Goal: Information Seeking & Learning: Learn about a topic

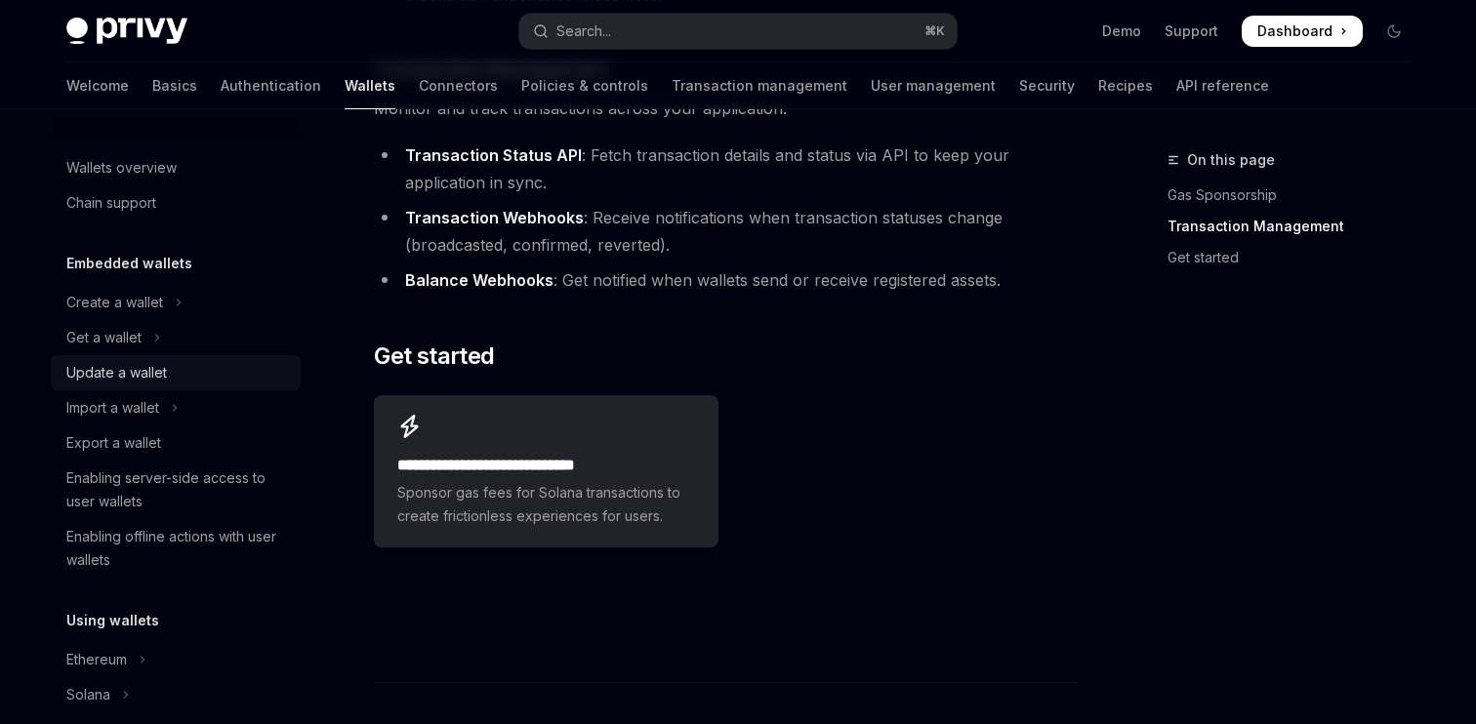
scroll to position [475, 0]
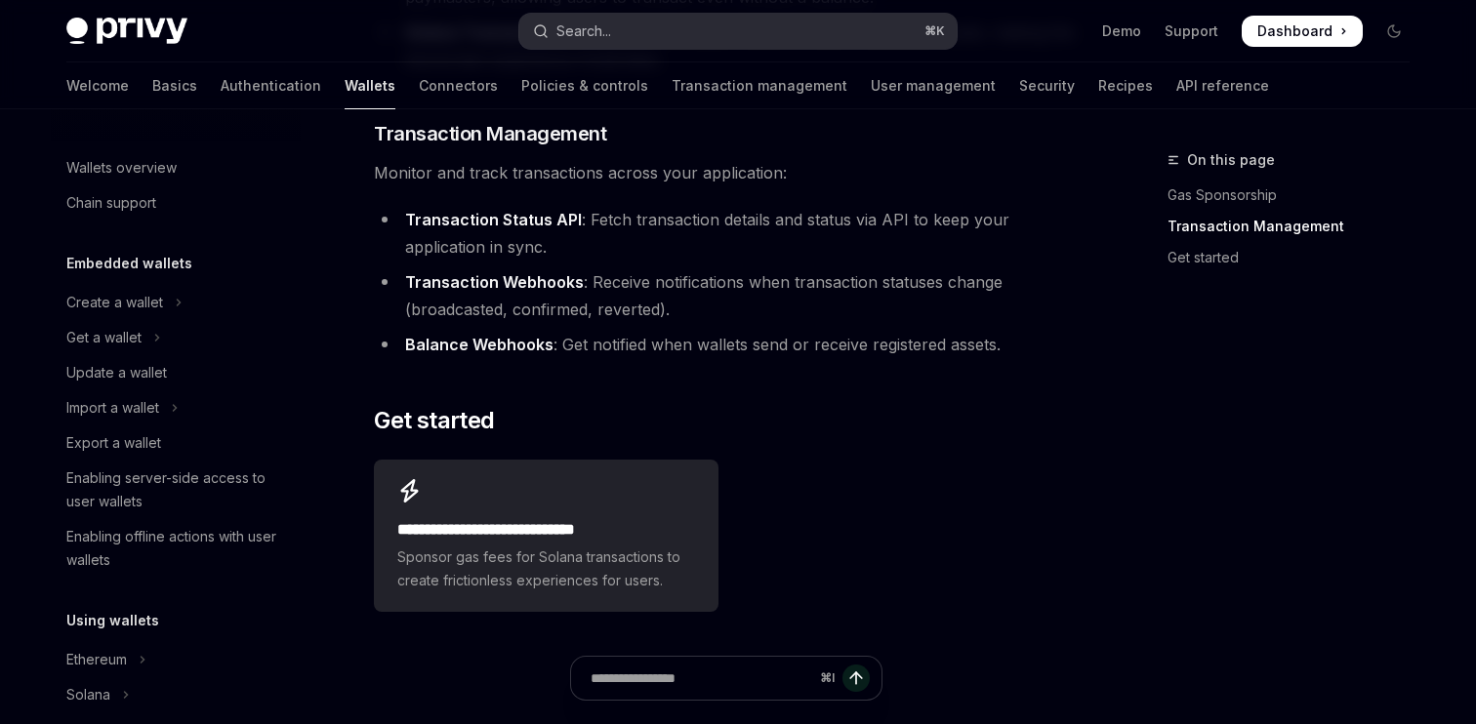
click at [615, 37] on button "Search... ⌘ K" at bounding box center [737, 31] width 437 height 35
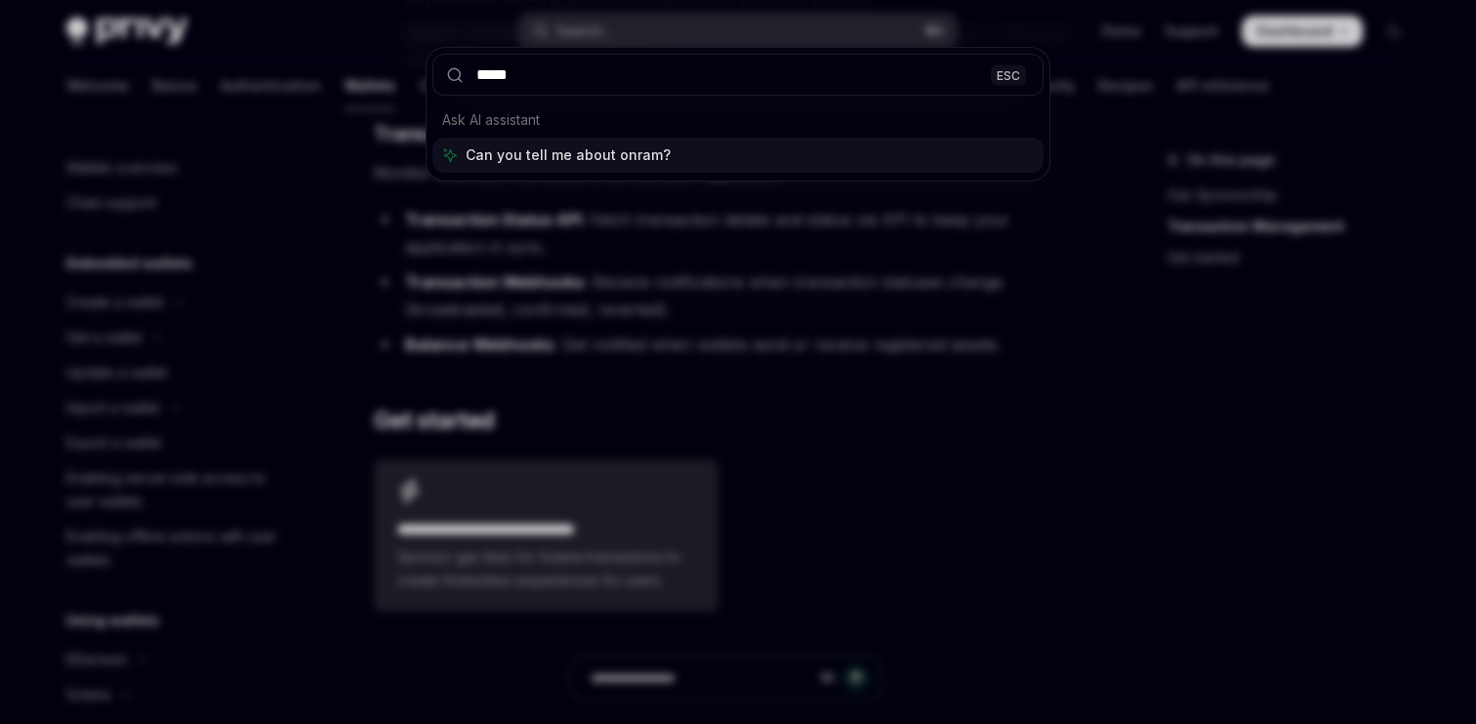
type input "******"
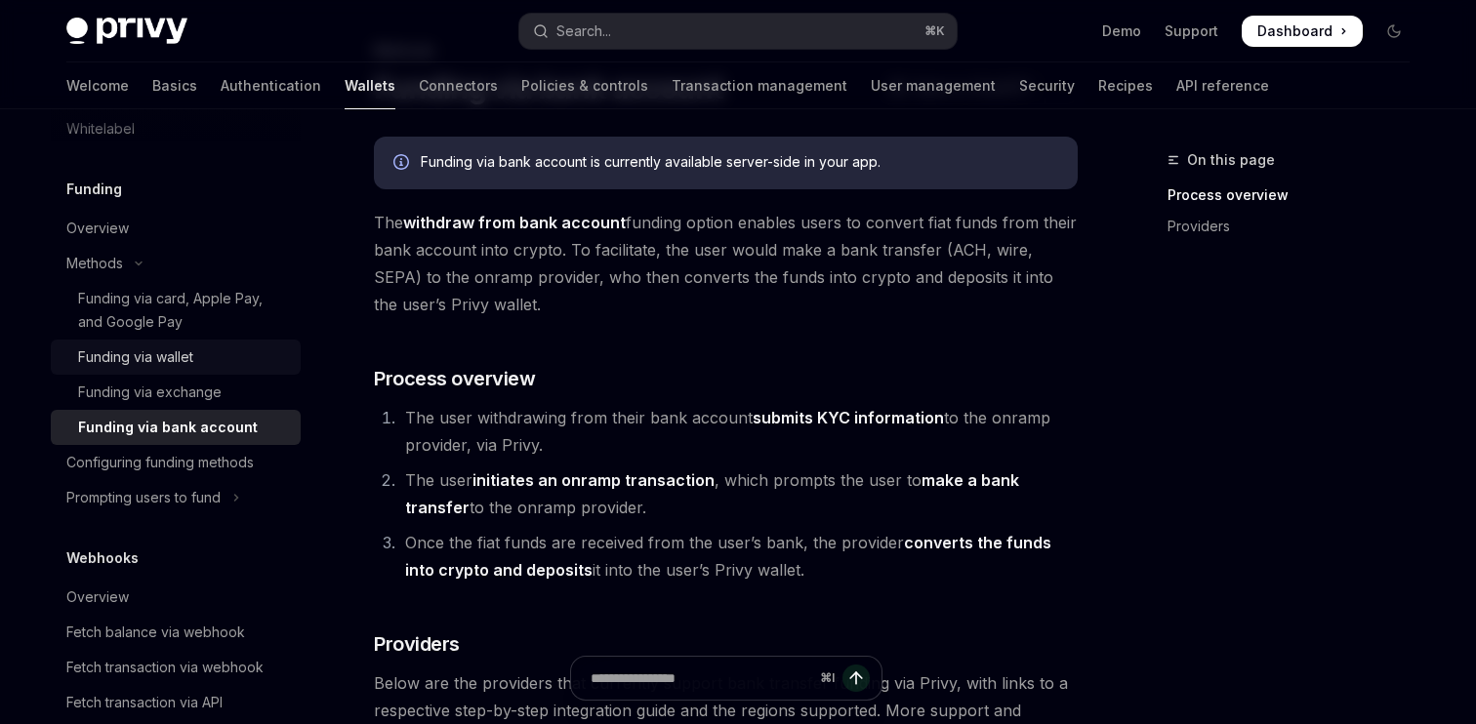
scroll to position [727, 0]
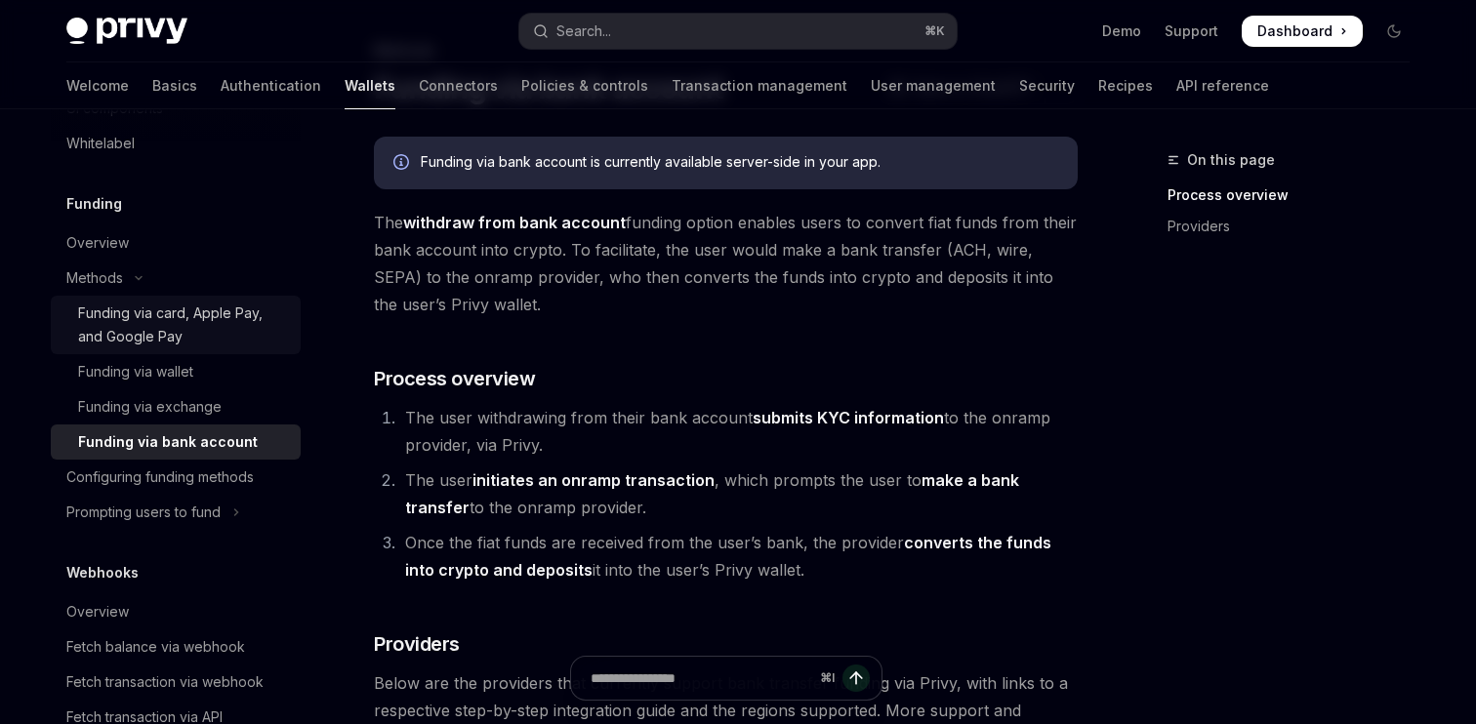
click at [211, 323] on div "Funding via card, Apple Pay, and Google Pay" at bounding box center [183, 325] width 211 height 47
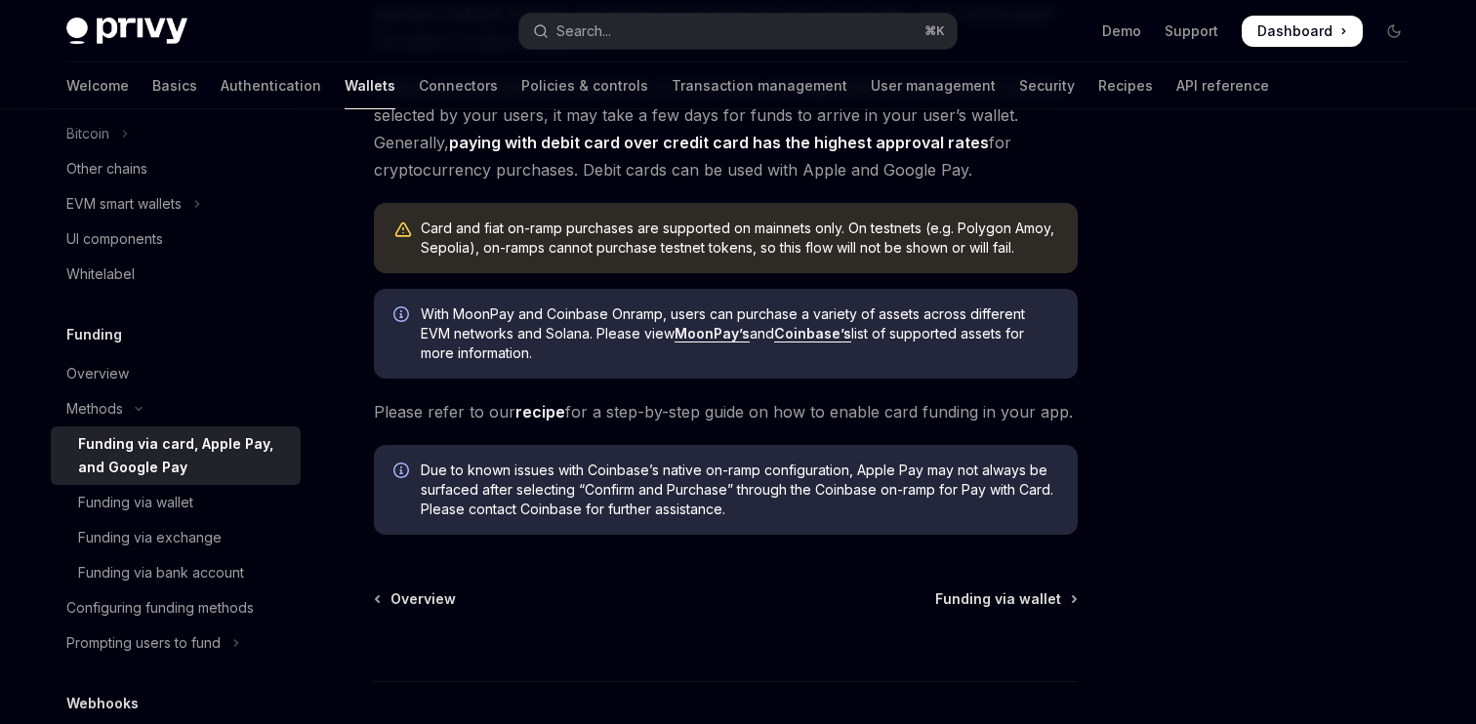
scroll to position [547, 0]
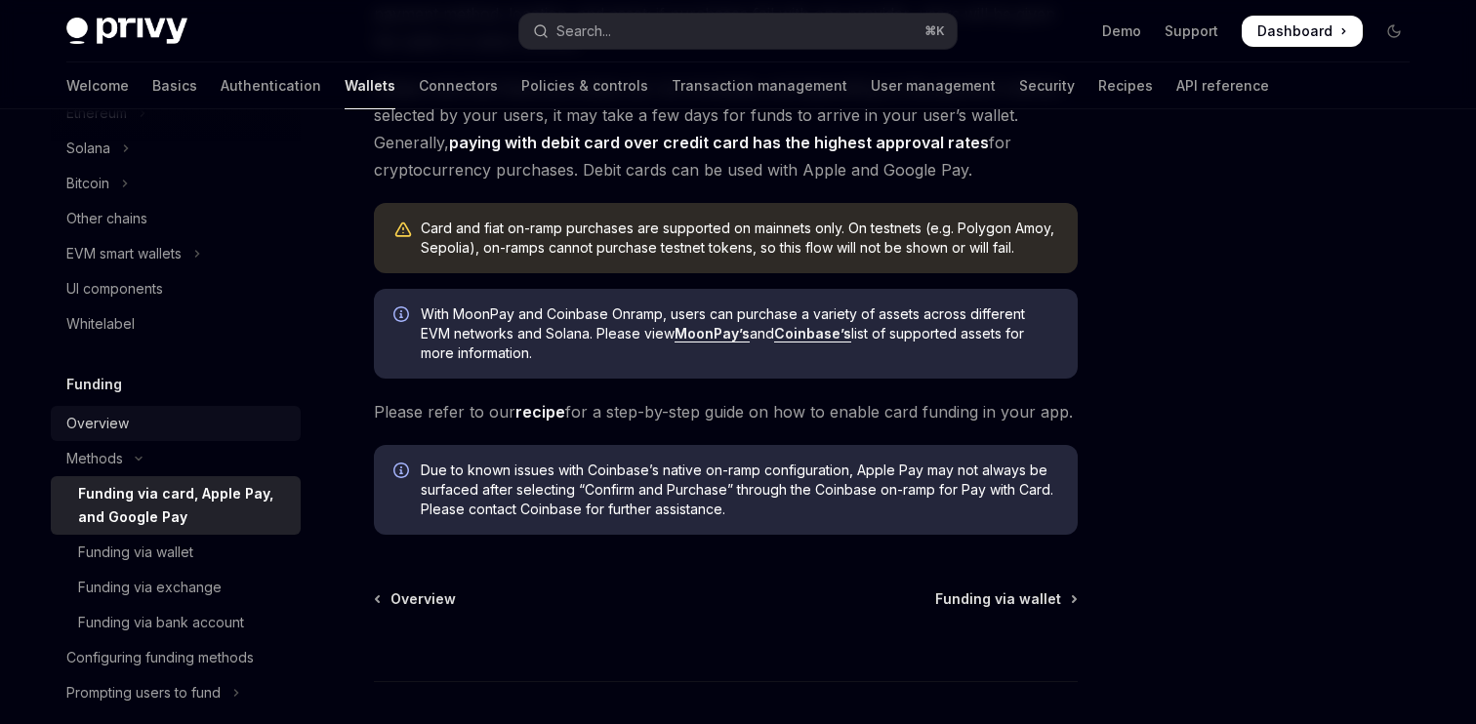
click at [124, 426] on div "Overview" at bounding box center [97, 423] width 62 height 23
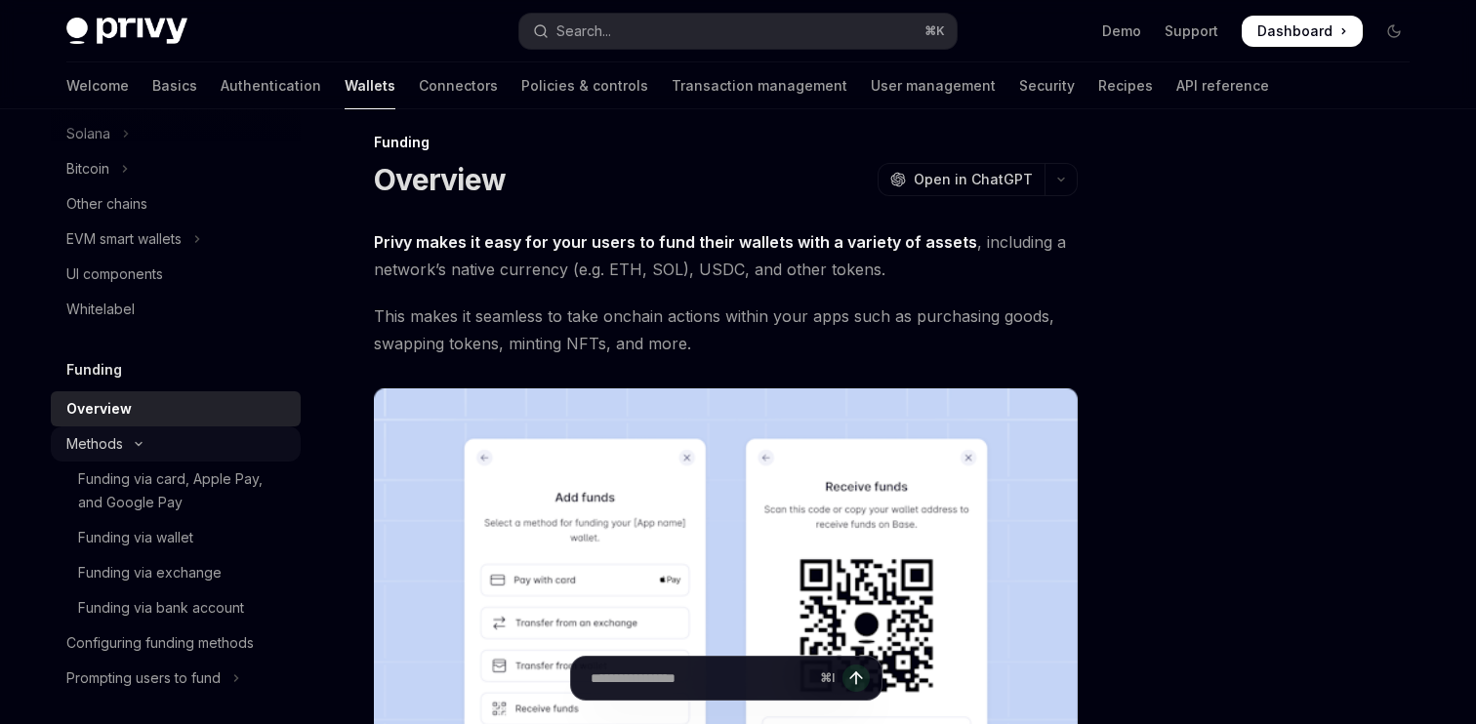
scroll to position [551, 0]
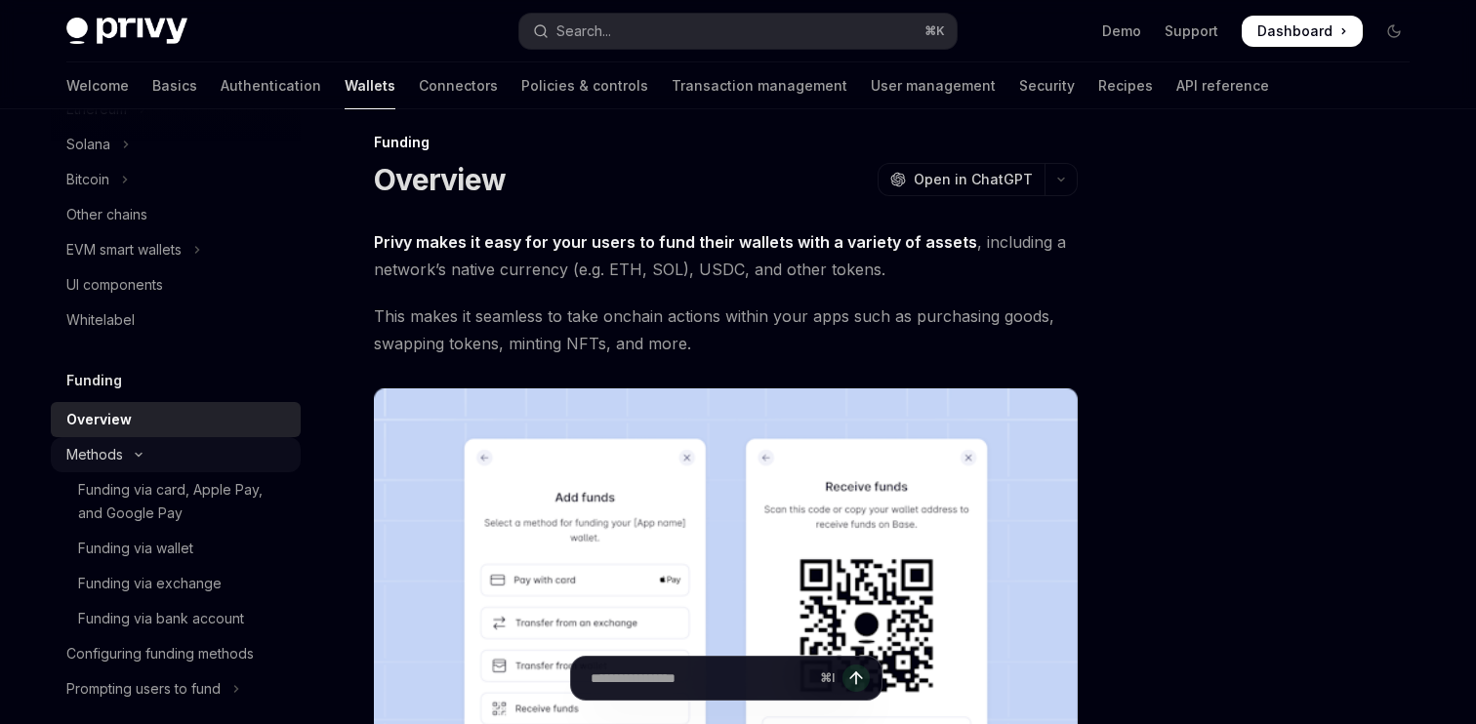
click at [161, 450] on button "Methods" at bounding box center [176, 454] width 250 height 35
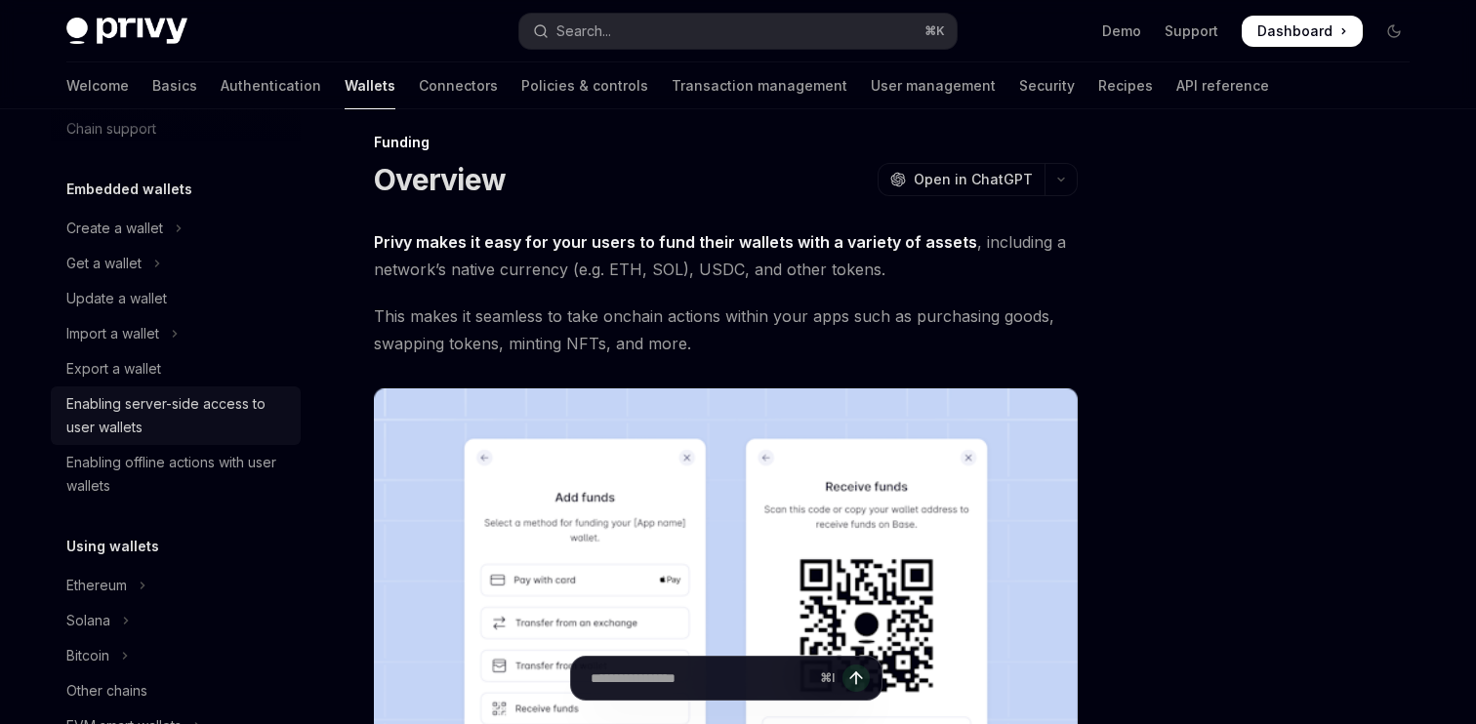
scroll to position [0, 0]
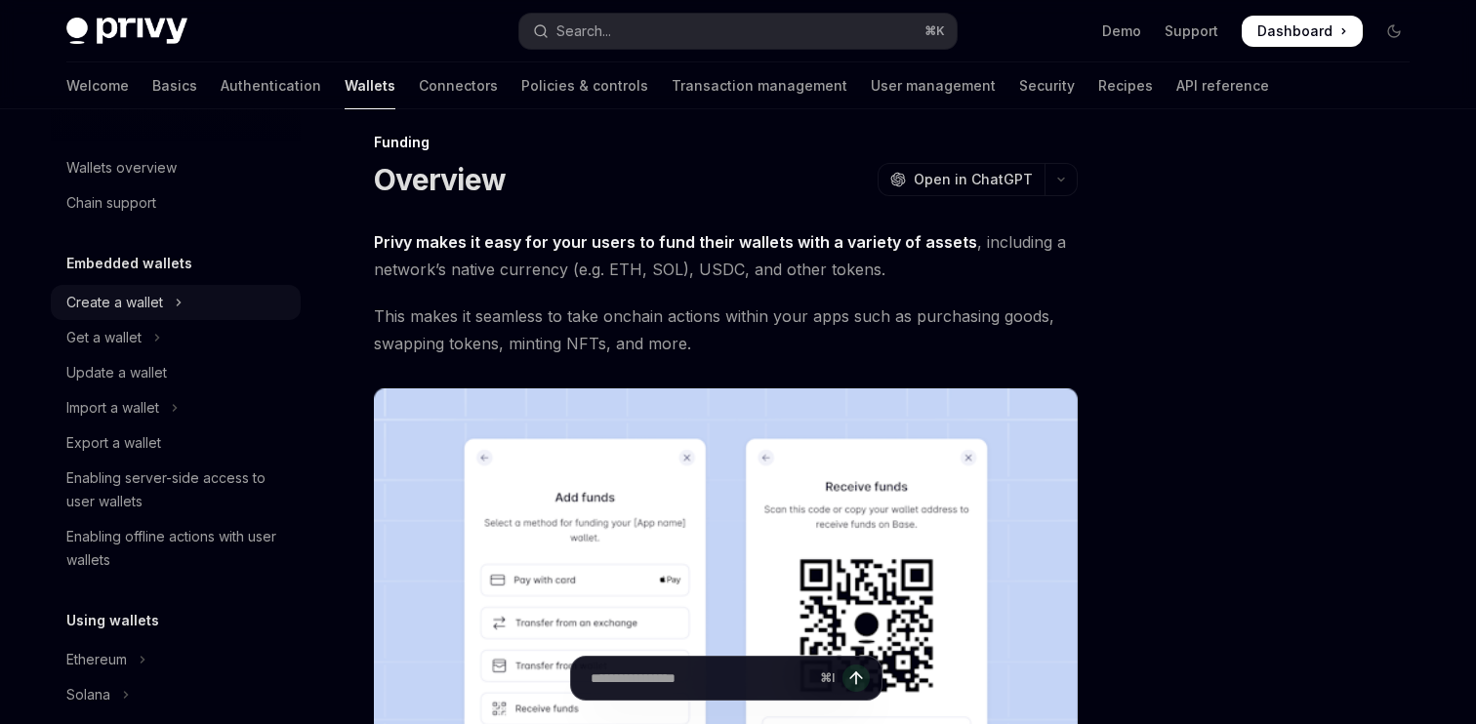
click at [219, 306] on button "Create a wallet" at bounding box center [176, 302] width 250 height 35
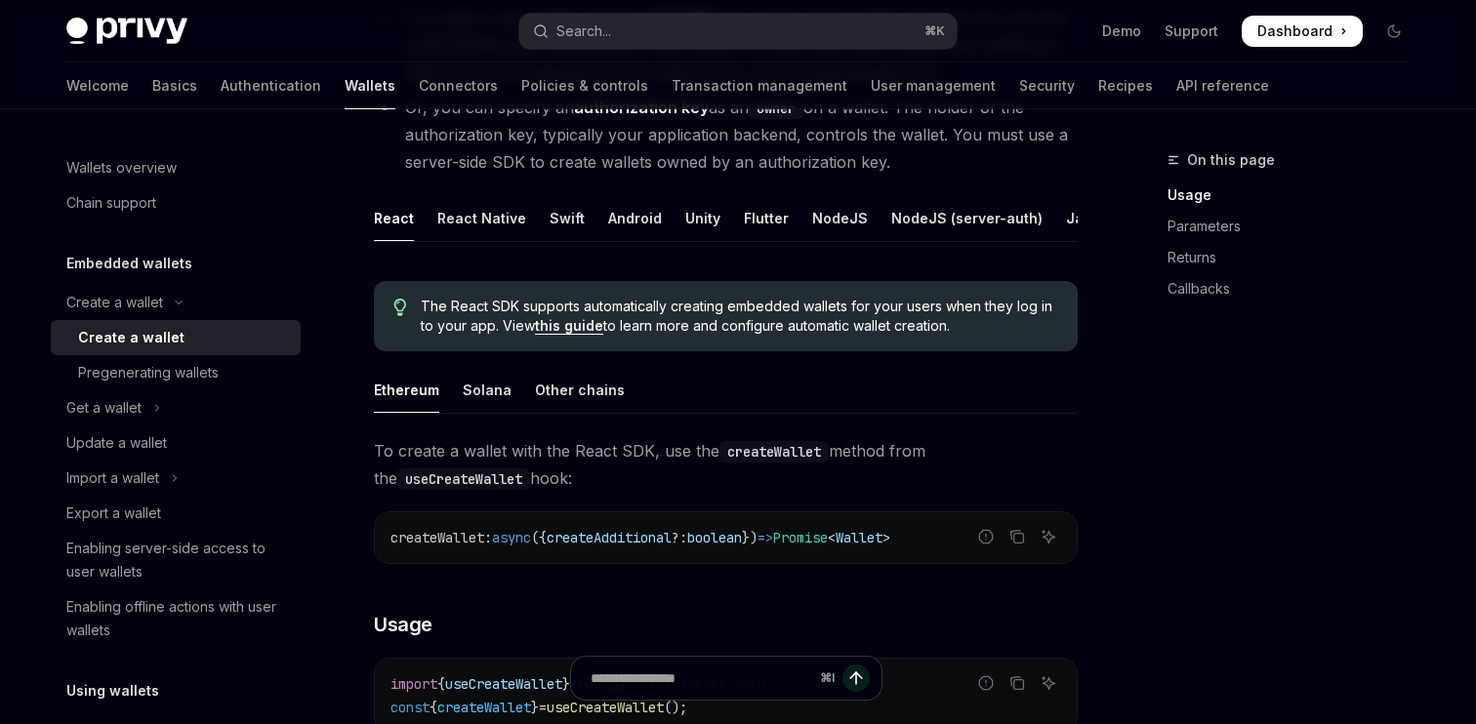
scroll to position [322, 0]
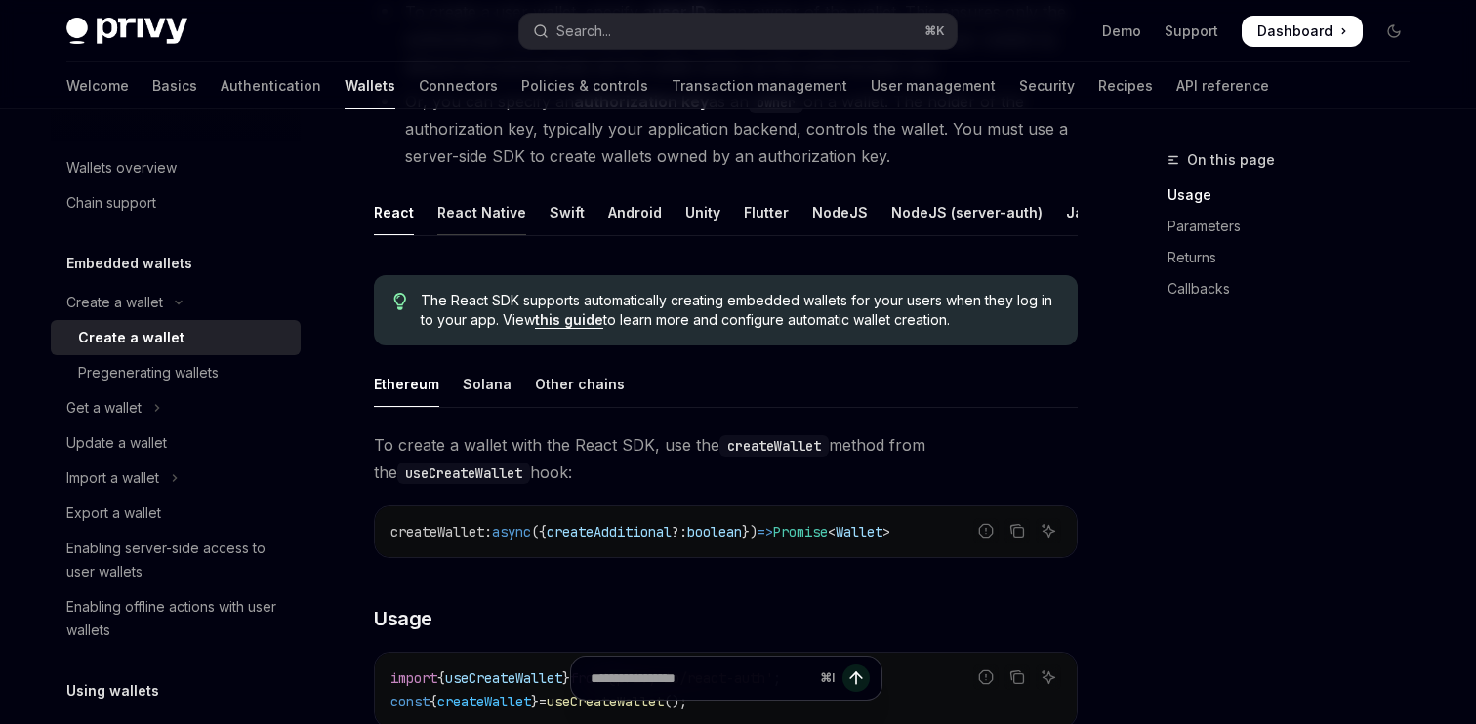
click at [481, 212] on div "React Native" at bounding box center [481, 212] width 89 height 46
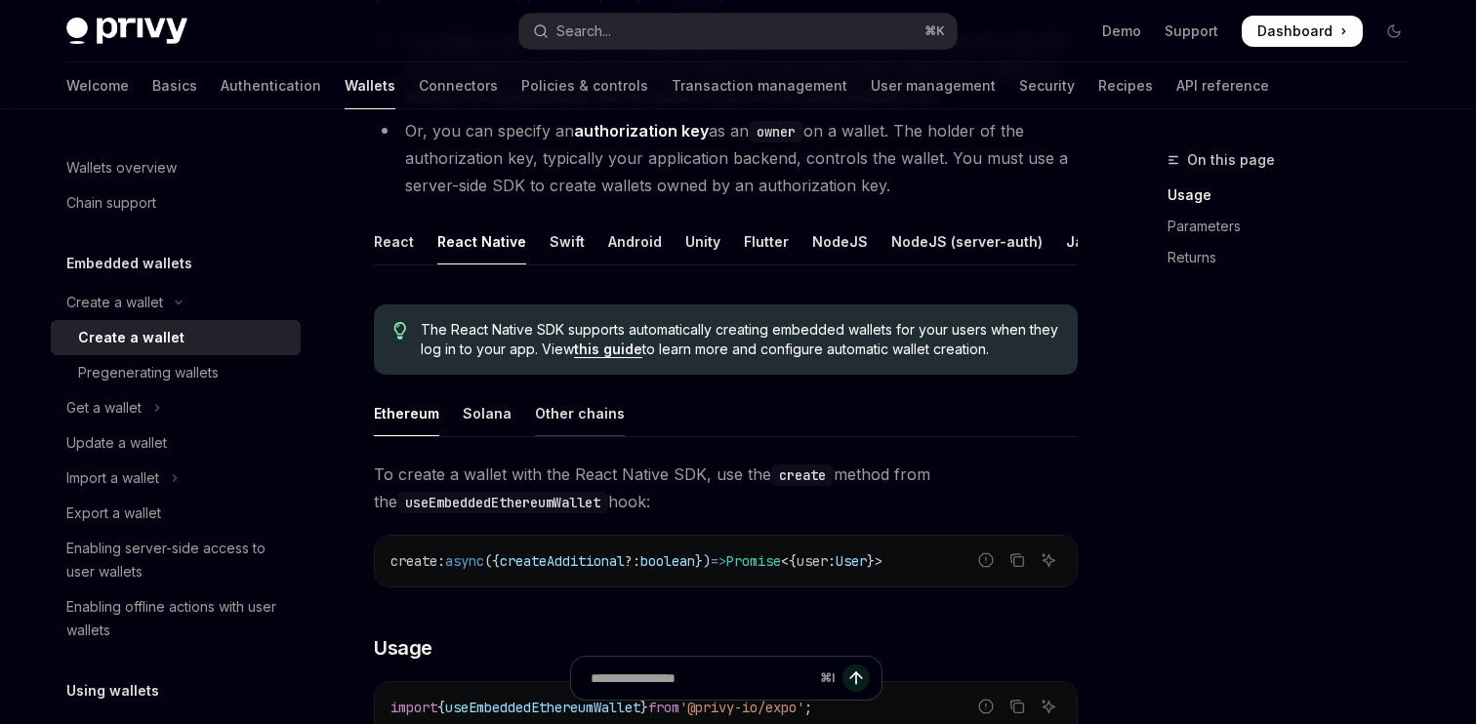
click at [591, 422] on div "Other chains" at bounding box center [580, 413] width 90 height 46
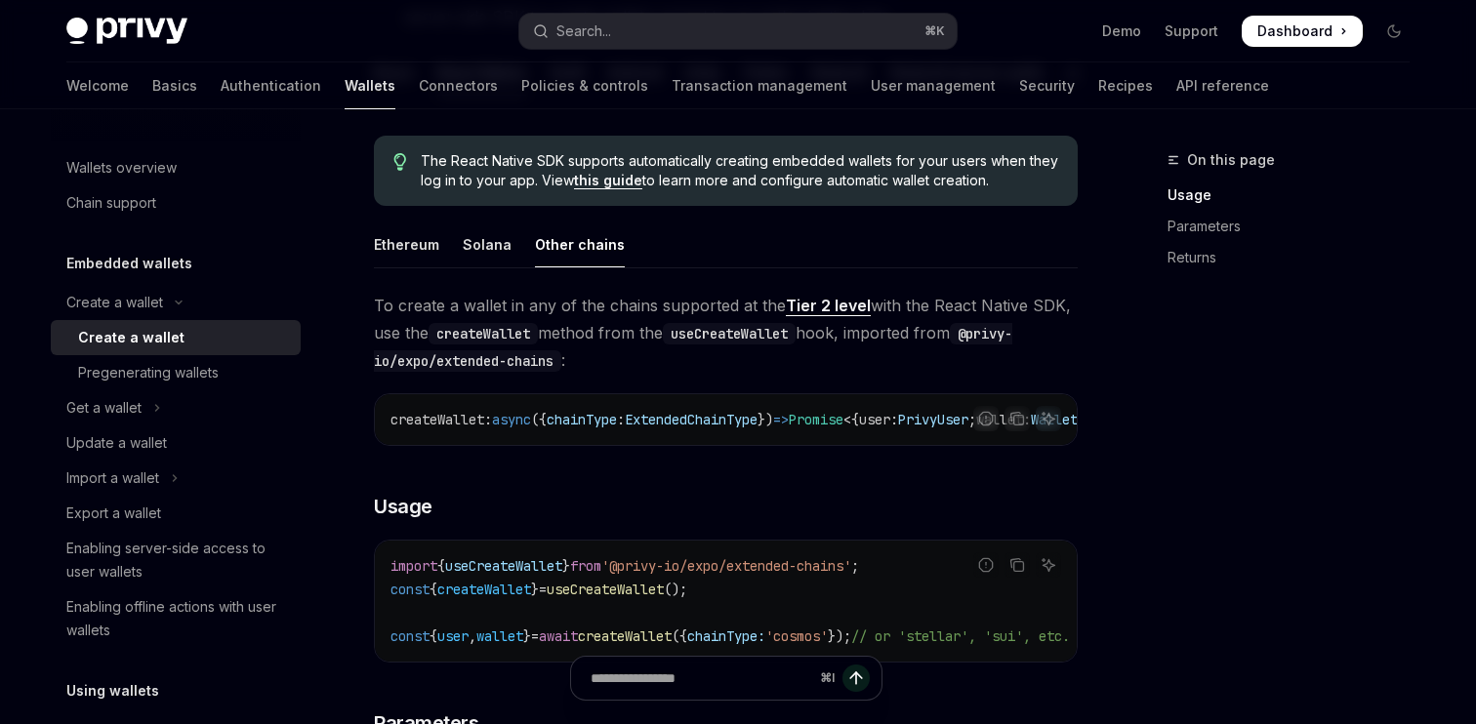
scroll to position [464, 0]
click at [839, 306] on link "Tier 2 level" at bounding box center [828, 304] width 85 height 21
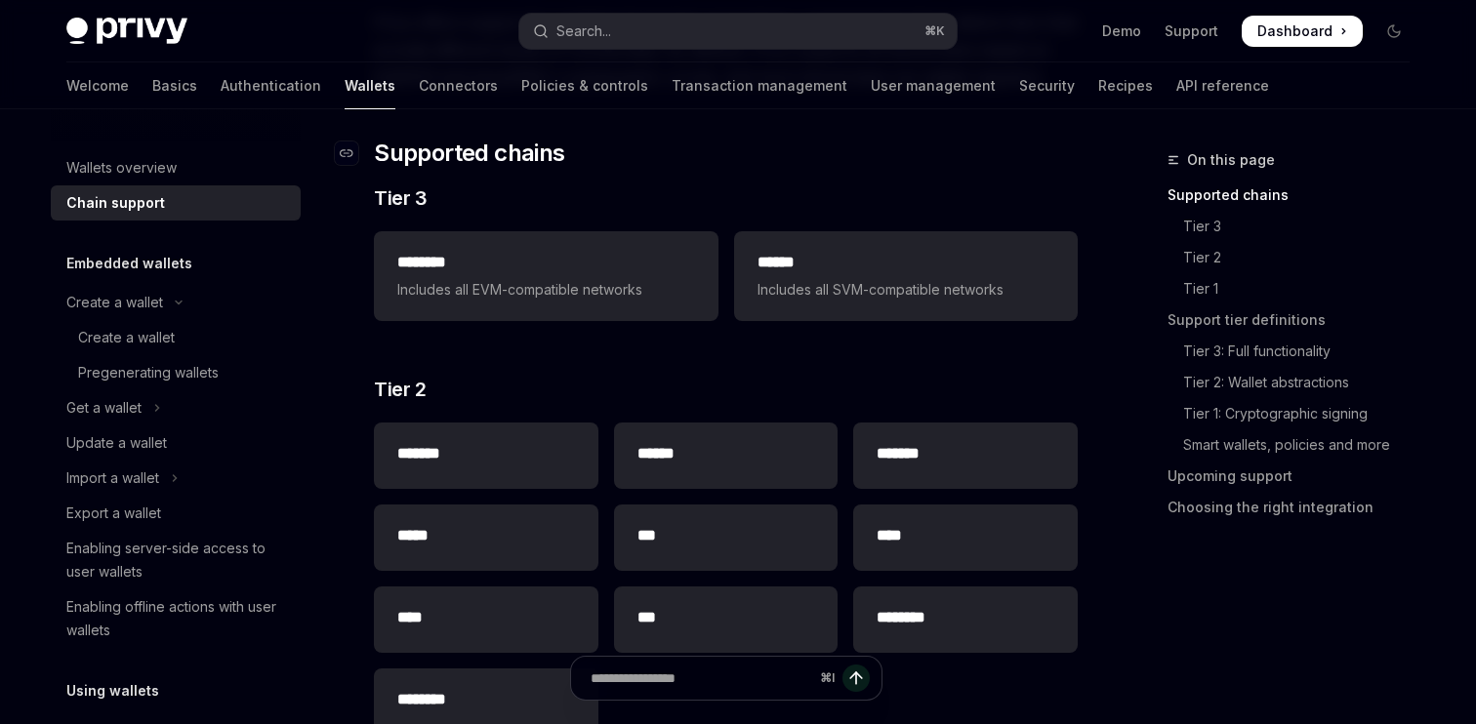
scroll to position [264, 0]
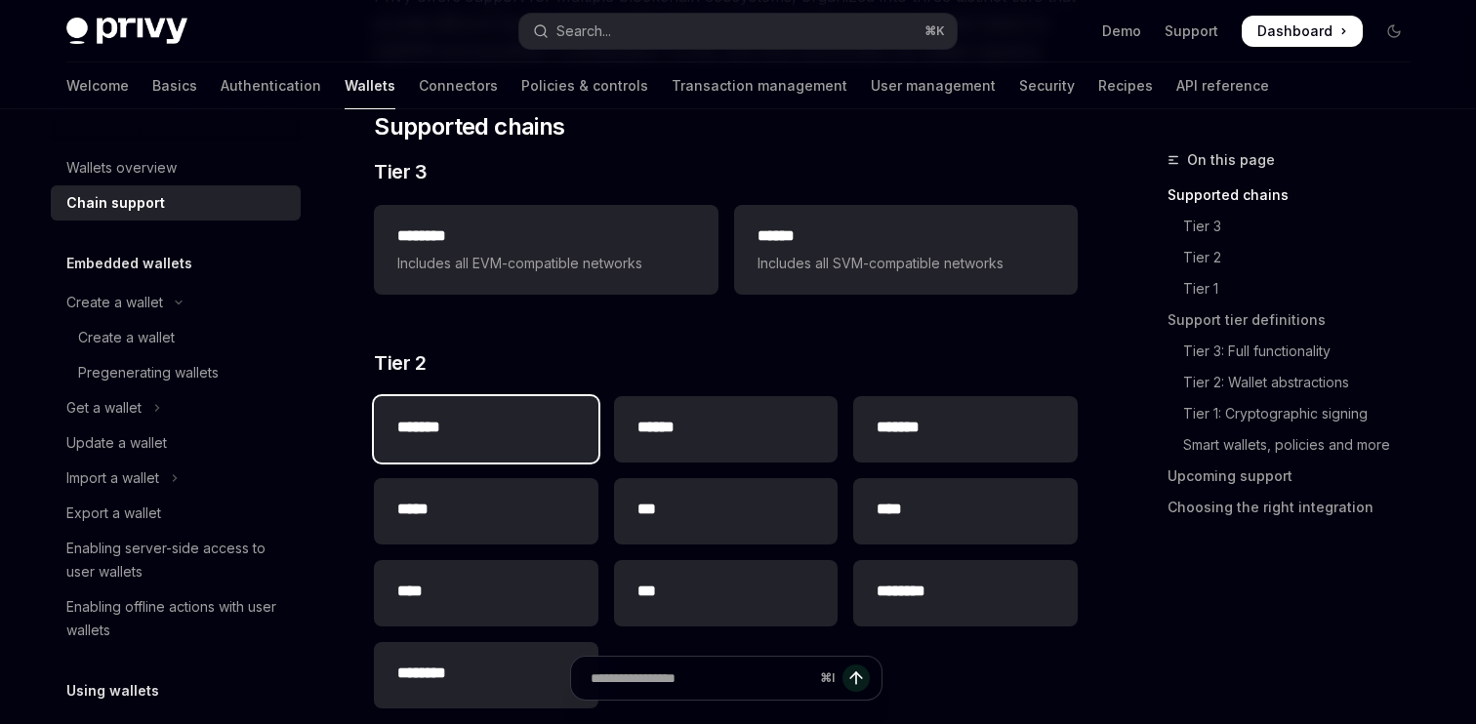
click at [526, 426] on h2 "*******" at bounding box center [486, 427] width 178 height 23
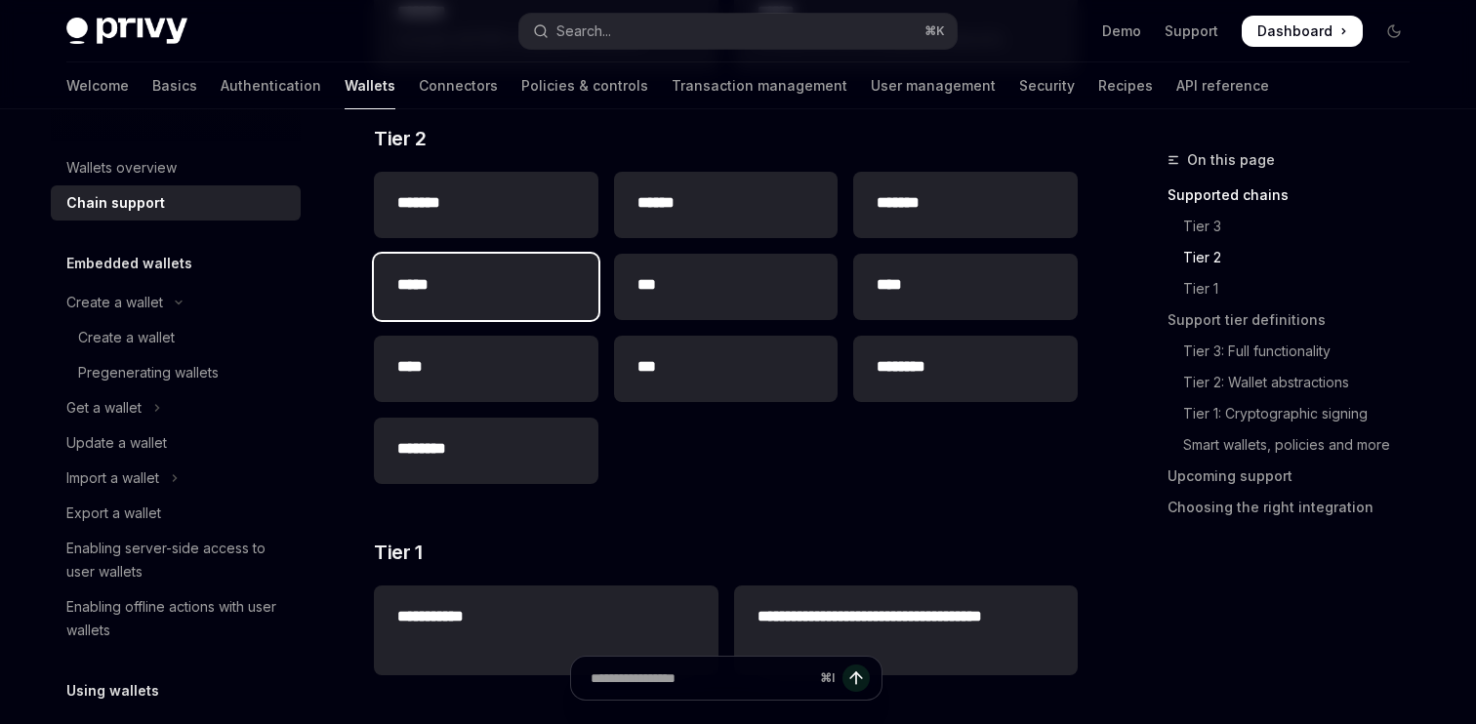
click at [501, 270] on div "*****" at bounding box center [486, 287] width 225 height 66
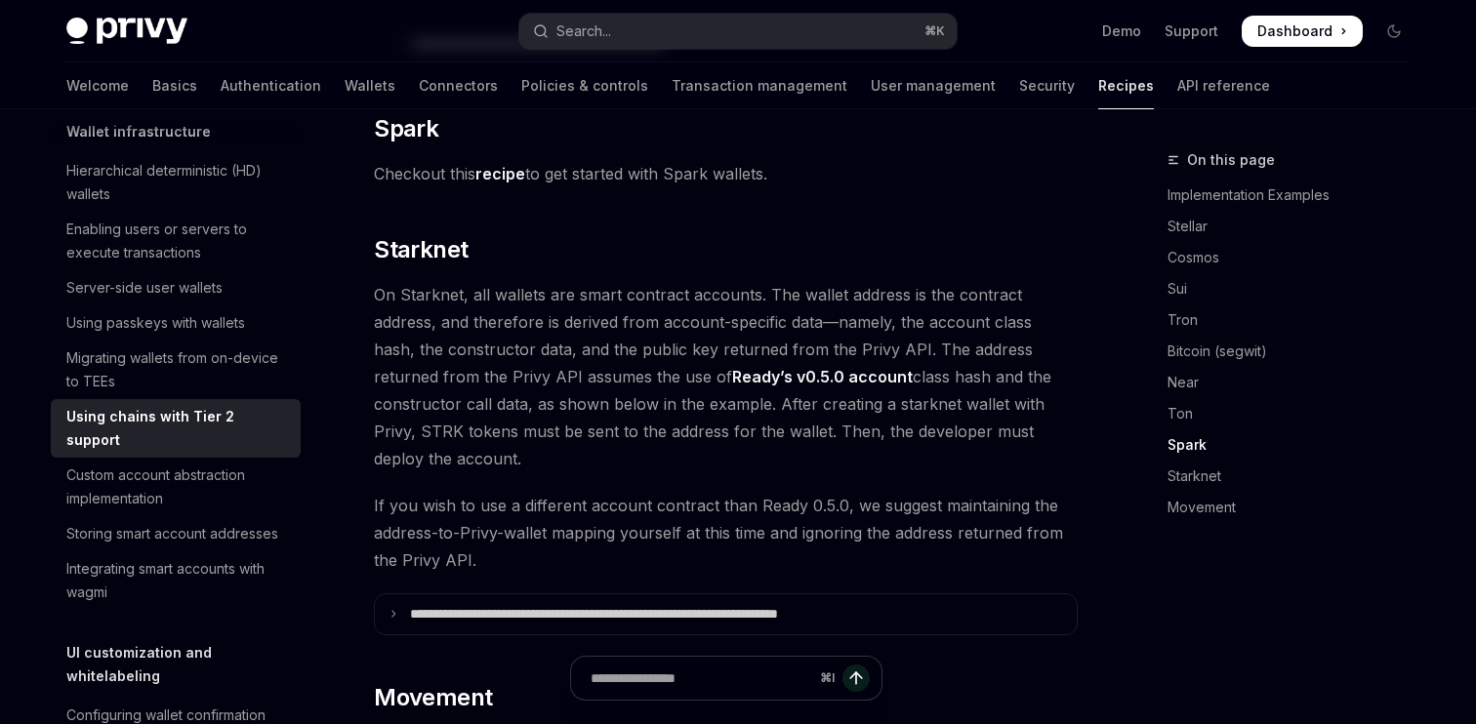
click at [522, 164] on link "recipe" at bounding box center [500, 174] width 50 height 21
type textarea "*"
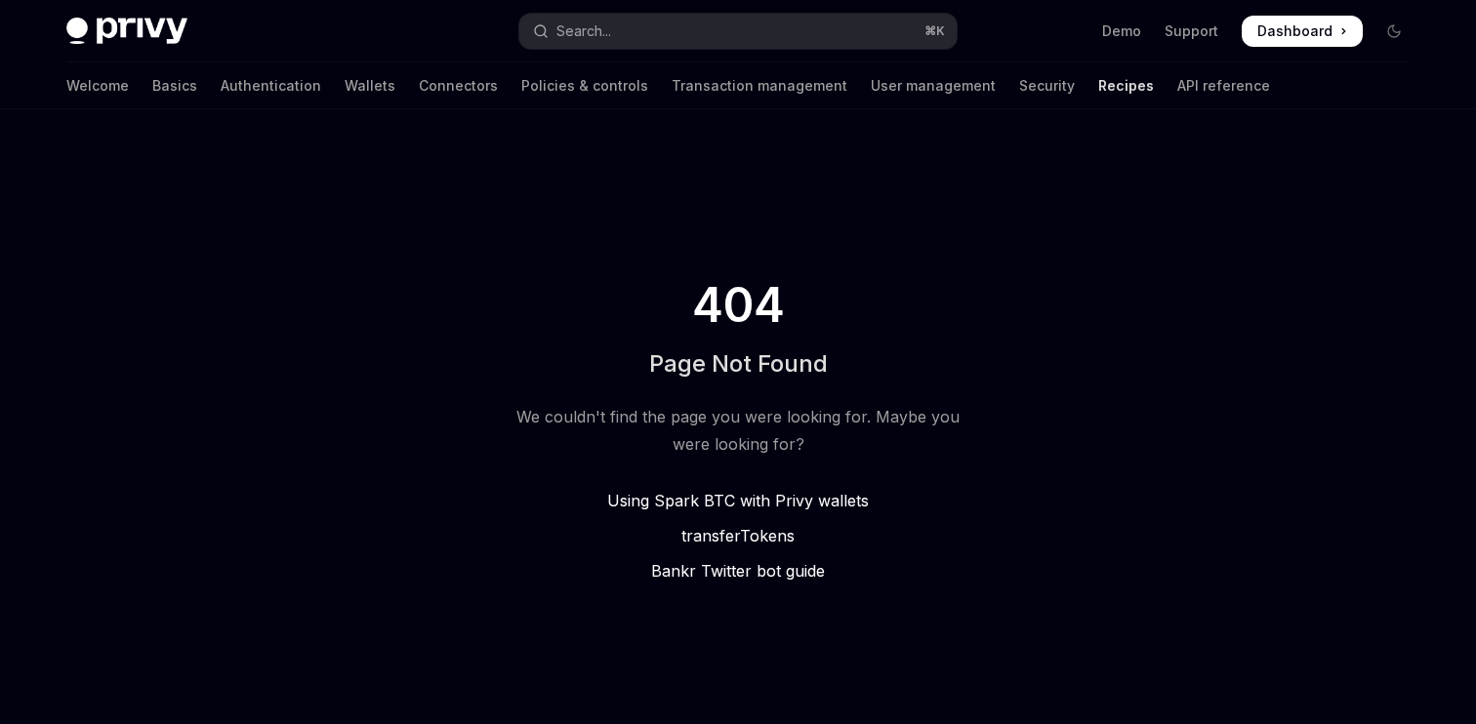
click at [665, 492] on span "Using Spark BTC with Privy wallets" at bounding box center [738, 501] width 262 height 20
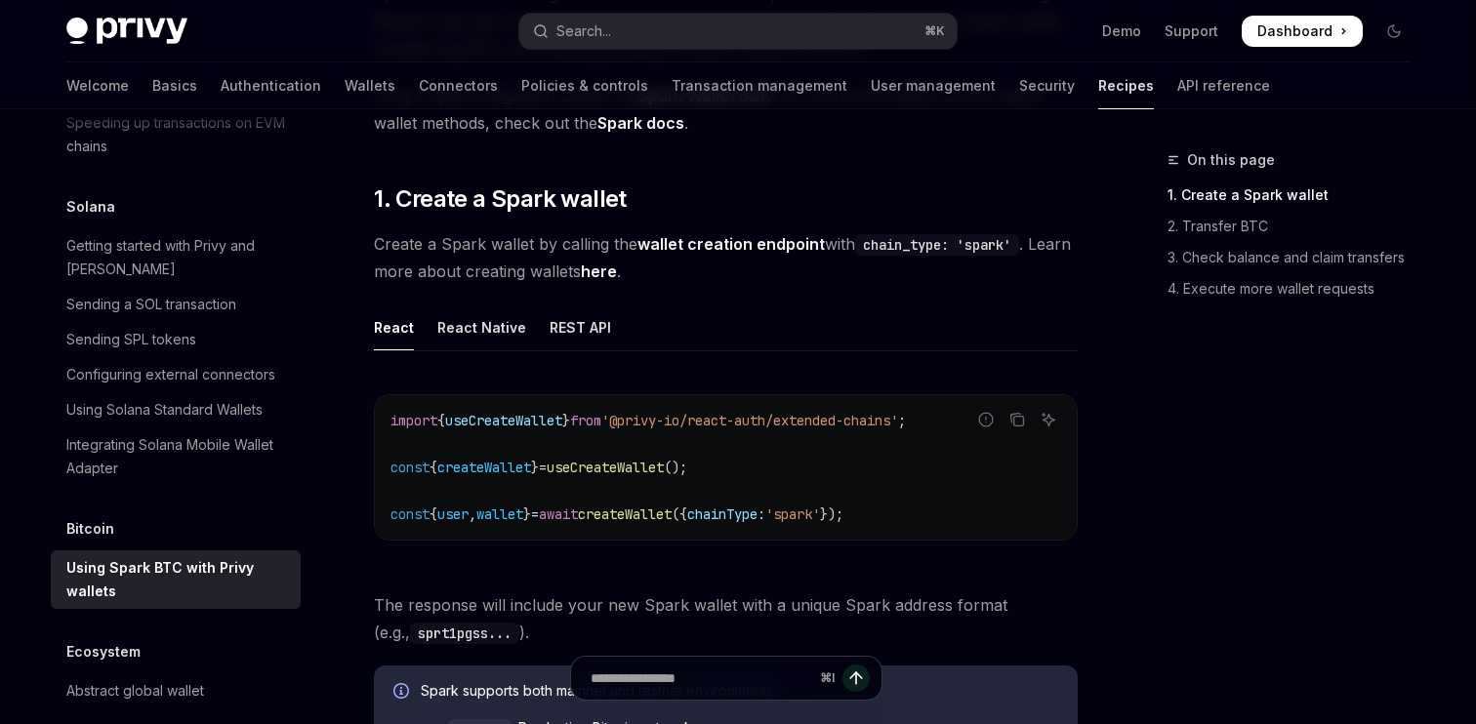
scroll to position [284, 0]
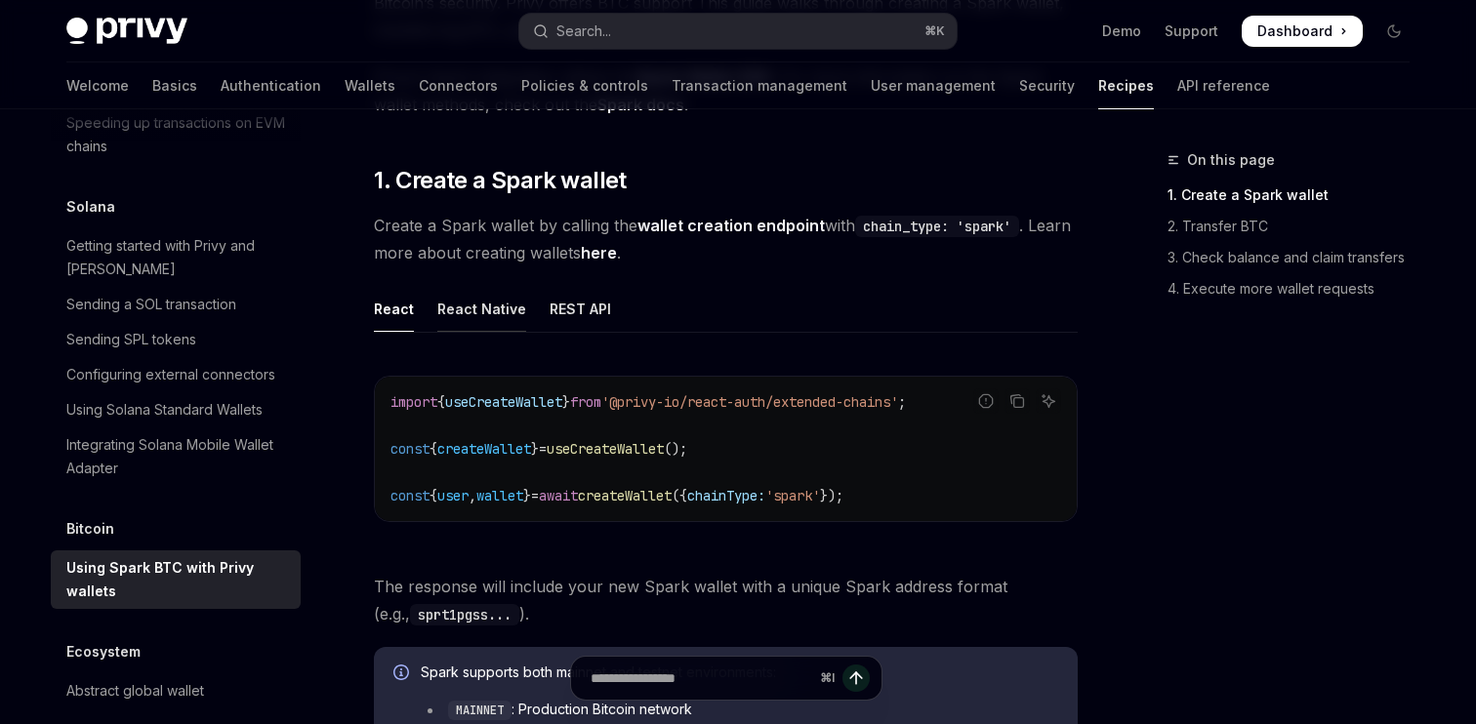
click at [499, 311] on div "React Native" at bounding box center [481, 309] width 89 height 46
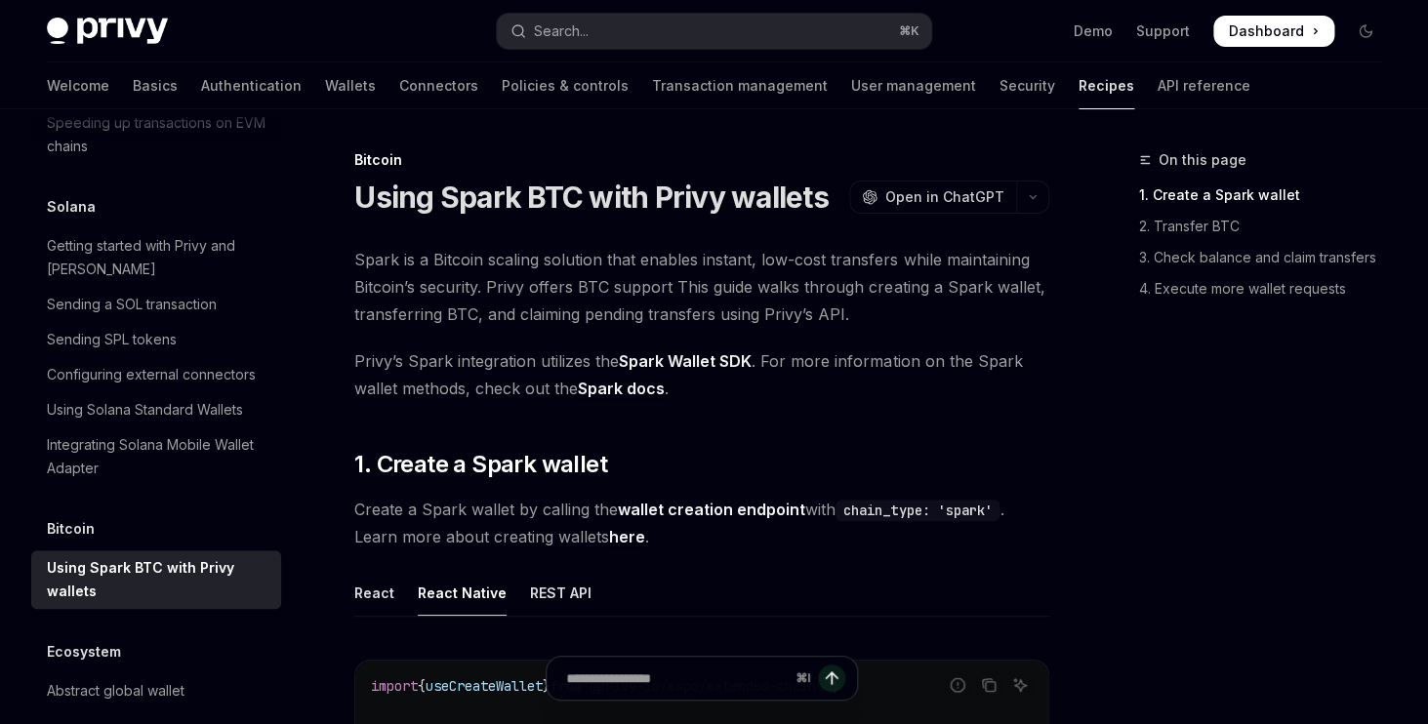
type textarea "*"
